Goal: Transaction & Acquisition: Purchase product/service

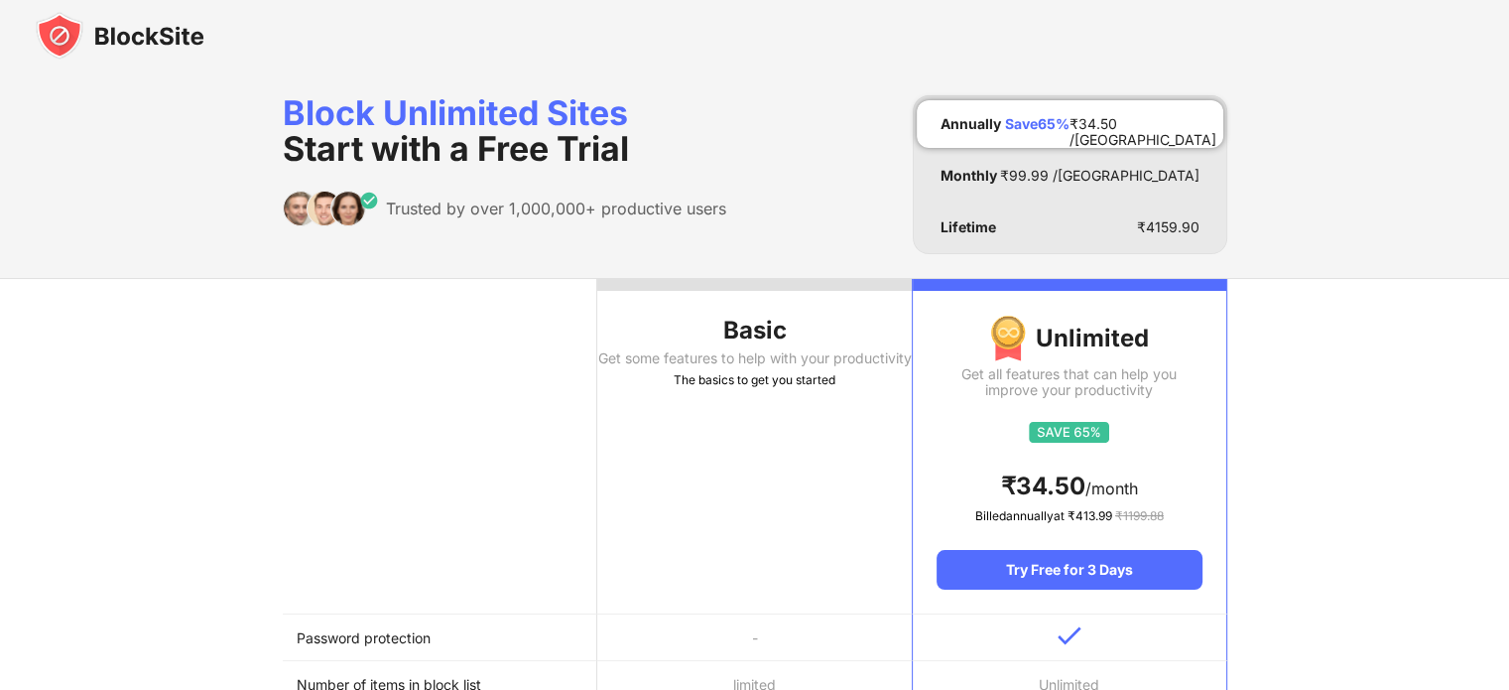
click at [162, 32] on img at bounding box center [120, 36] width 169 height 48
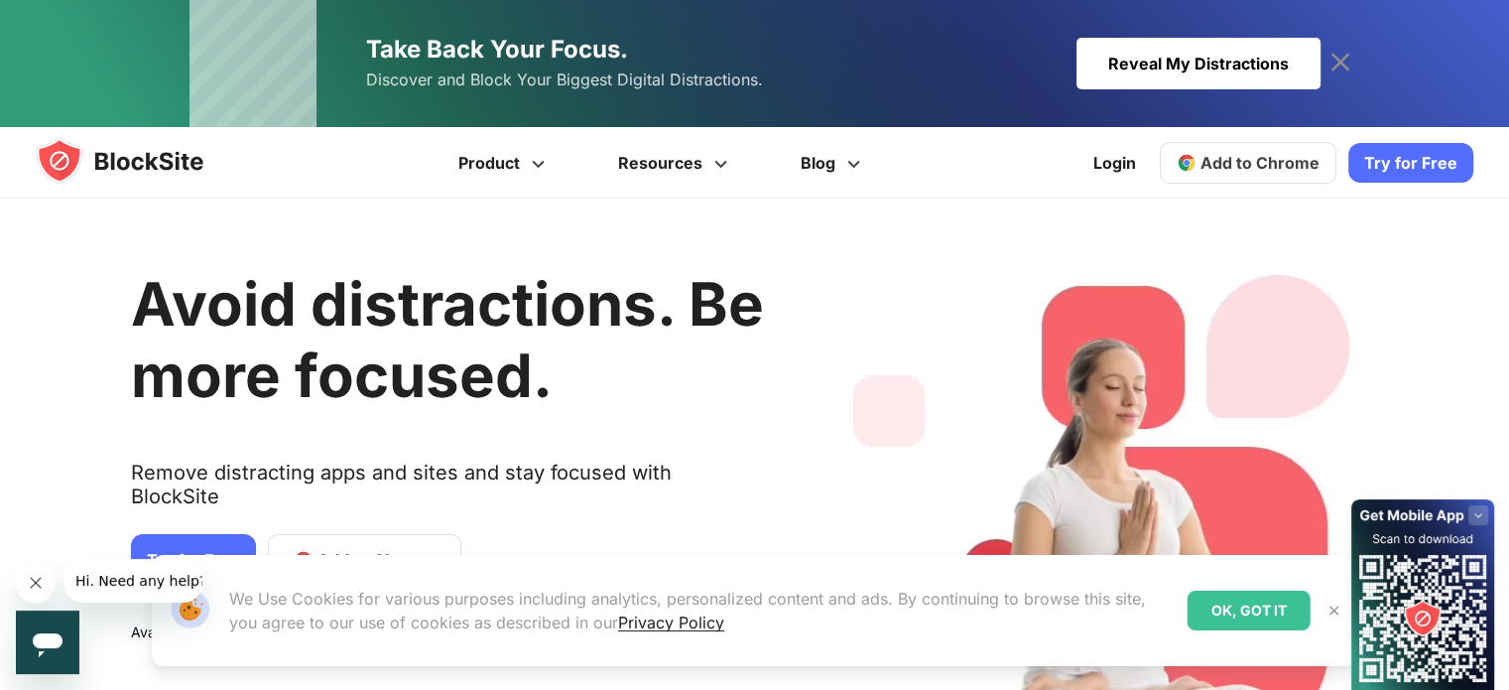
click at [1274, 154] on span "Add to Chrome" at bounding box center [1260, 163] width 119 height 20
